Goal: Transaction & Acquisition: Purchase product/service

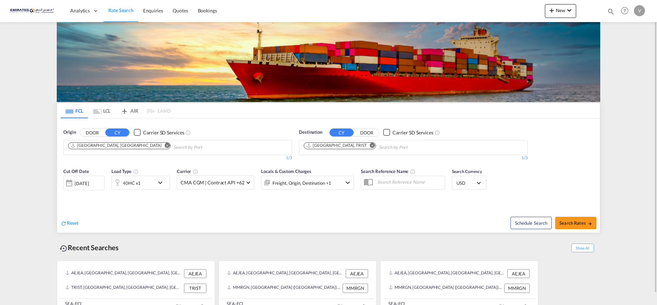
click at [370, 146] on md-icon "Remove" at bounding box center [372, 144] width 5 height 5
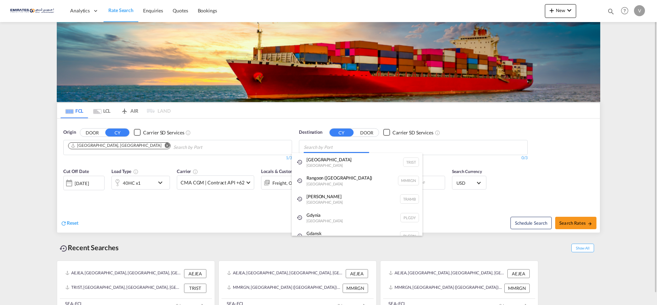
click at [318, 147] on body "Analytics Dashboard Rate Search Enquiries Quotes Bookings" at bounding box center [328, 152] width 657 height 305
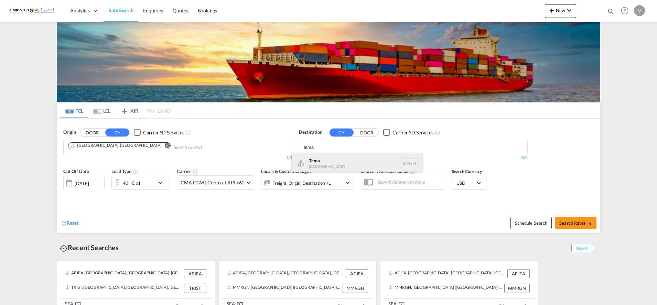
type input "tema"
click at [311, 162] on div "Tema [GEOGRAPHIC_DATA] [GEOGRAPHIC_DATA]" at bounding box center [357, 163] width 131 height 21
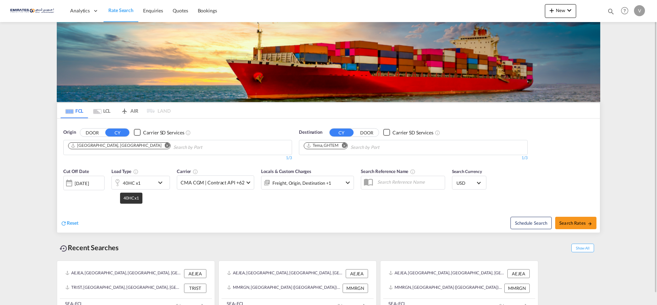
click at [131, 184] on div "40HC x1" at bounding box center [132, 183] width 18 height 10
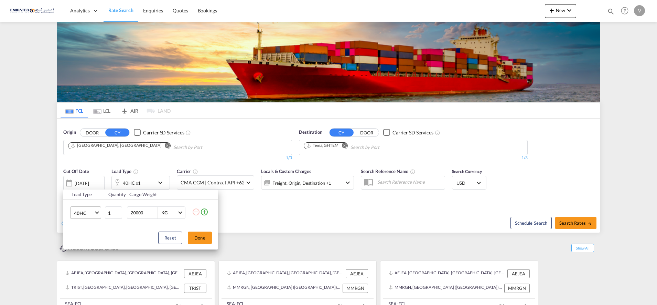
click at [92, 211] on span "40HC" at bounding box center [84, 213] width 20 height 7
click at [78, 177] on div "20GP" at bounding box center [80, 179] width 12 height 7
click at [198, 239] on button "Done" at bounding box center [200, 237] width 24 height 12
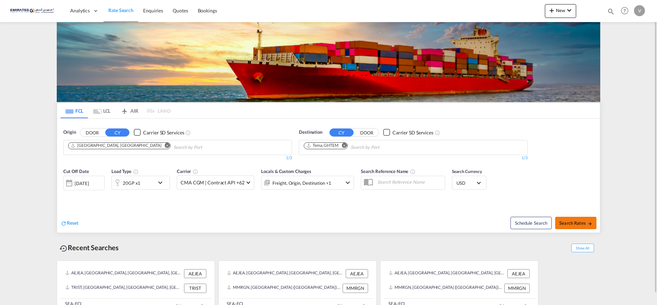
click at [575, 221] on span "Search Rates" at bounding box center [576, 223] width 33 height 6
type input "AEJEA to GHTEM / [DATE]"
